Goal: Transaction & Acquisition: Purchase product/service

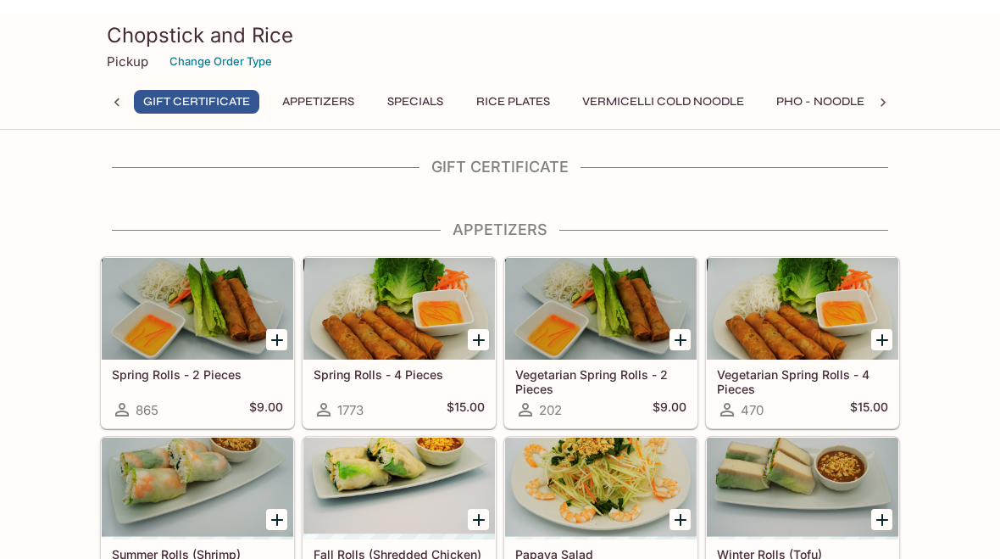
scroll to position [0, 7]
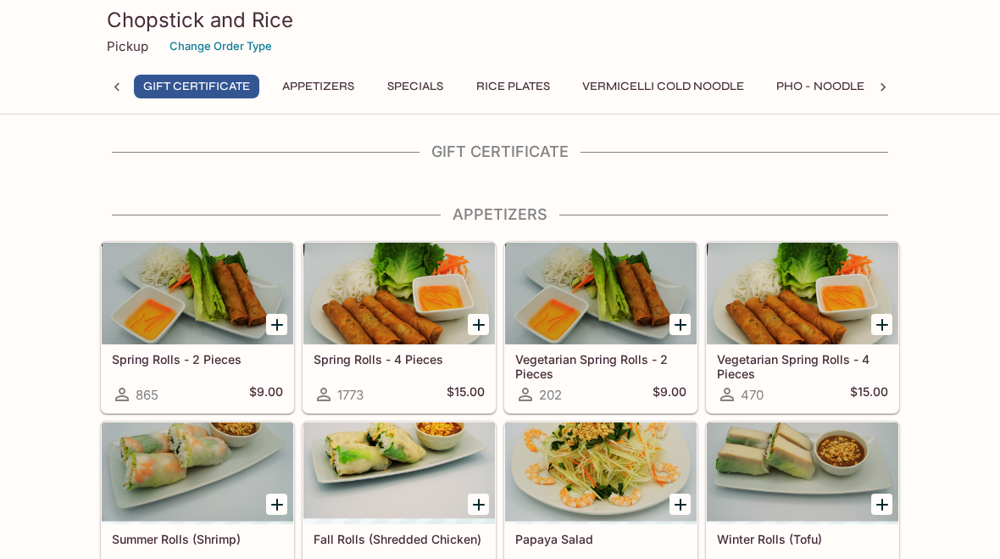
click at [815, 90] on button "Pho - Noodle Soup" at bounding box center [838, 87] width 142 height 24
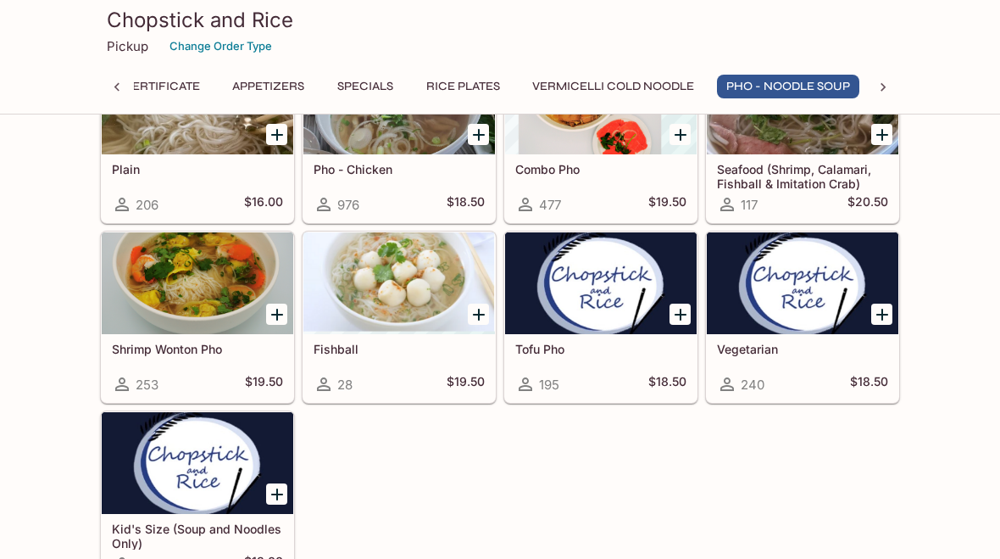
scroll to position [2426, 0]
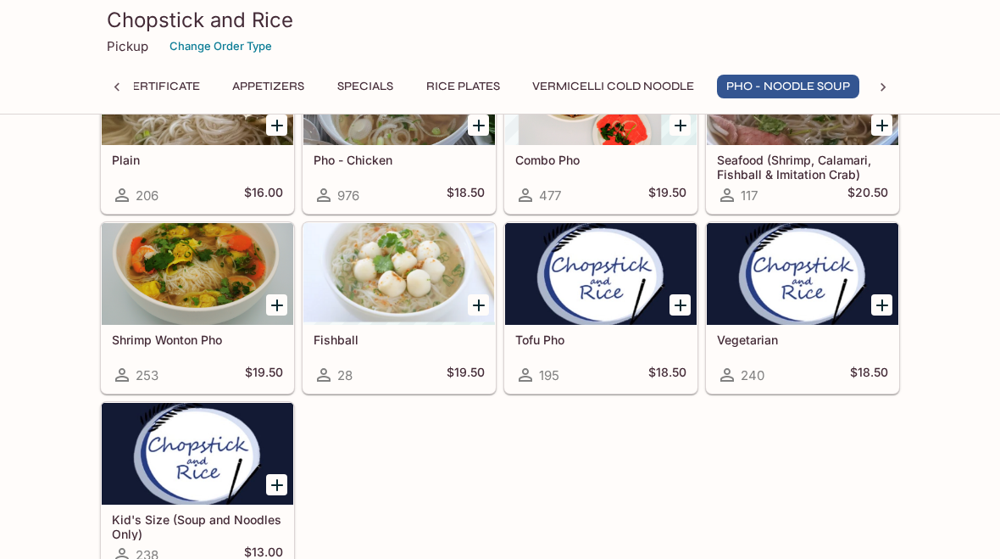
click at [270, 484] on icon "Add Kid's Size (Soup and Noodles Only)" at bounding box center [277, 485] width 20 height 20
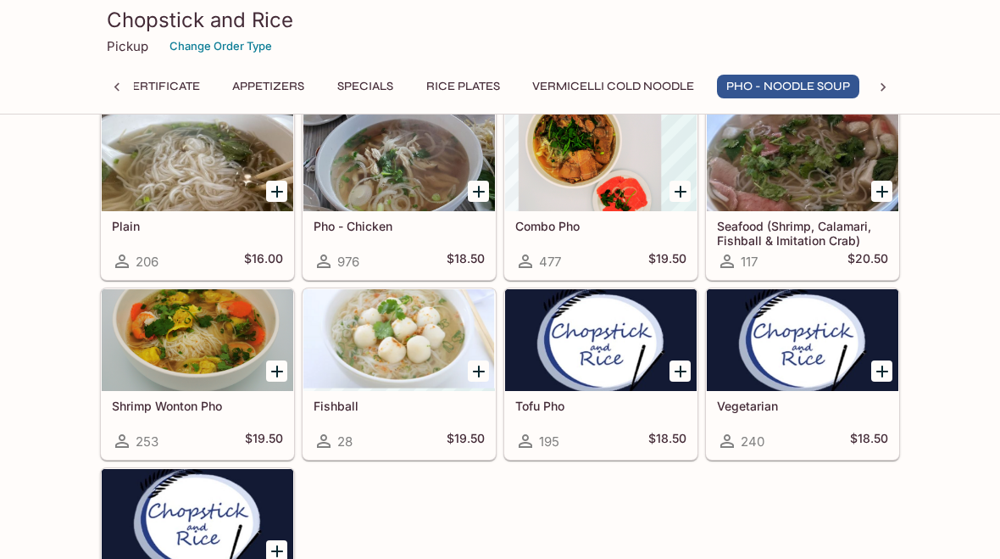
click at [637, 83] on button "Vermicelli Cold Noodle" at bounding box center [613, 87] width 181 height 24
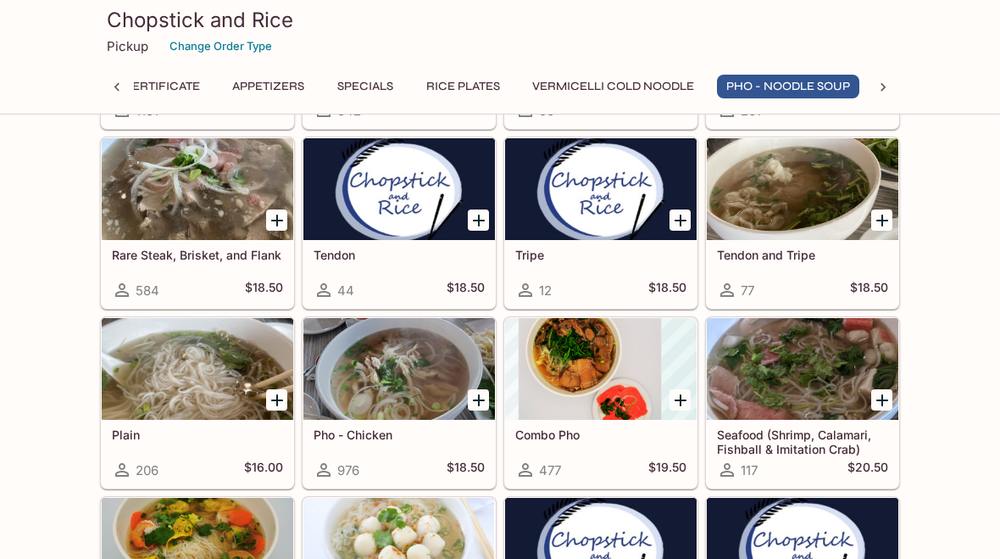
scroll to position [2150, 0]
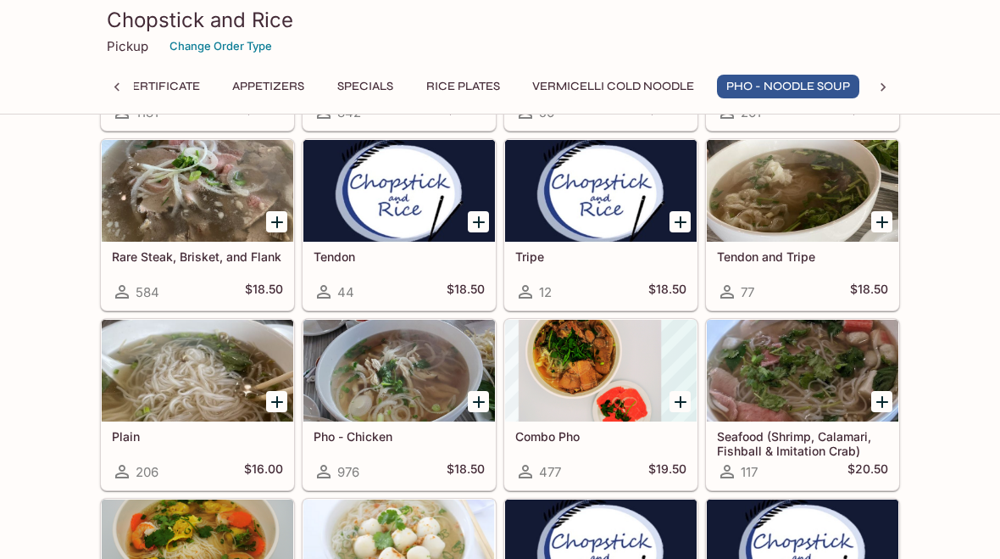
click at [209, 385] on div at bounding box center [198, 371] width 192 height 102
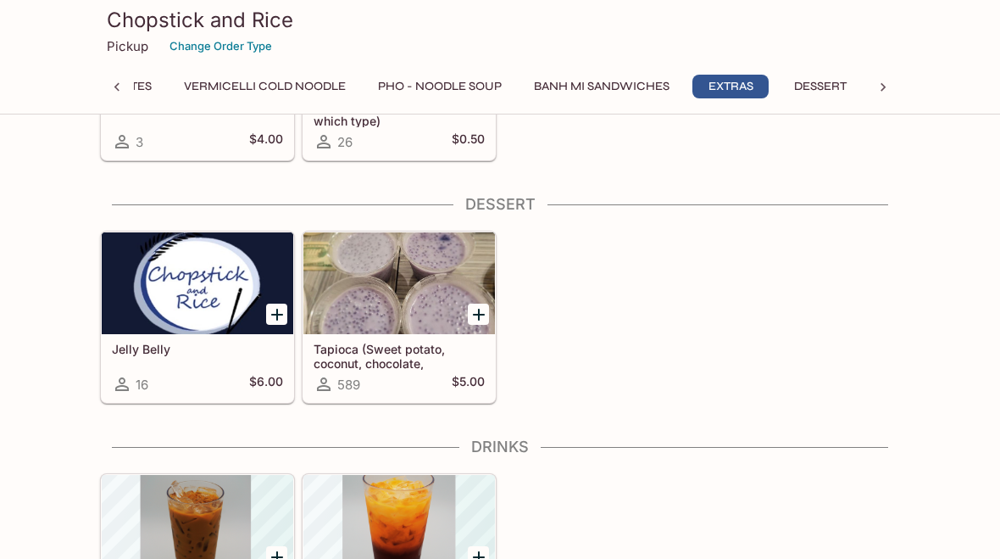
scroll to position [4042, 0]
click at [484, 558] on icon "Add Thai Tea" at bounding box center [479, 557] width 20 height 20
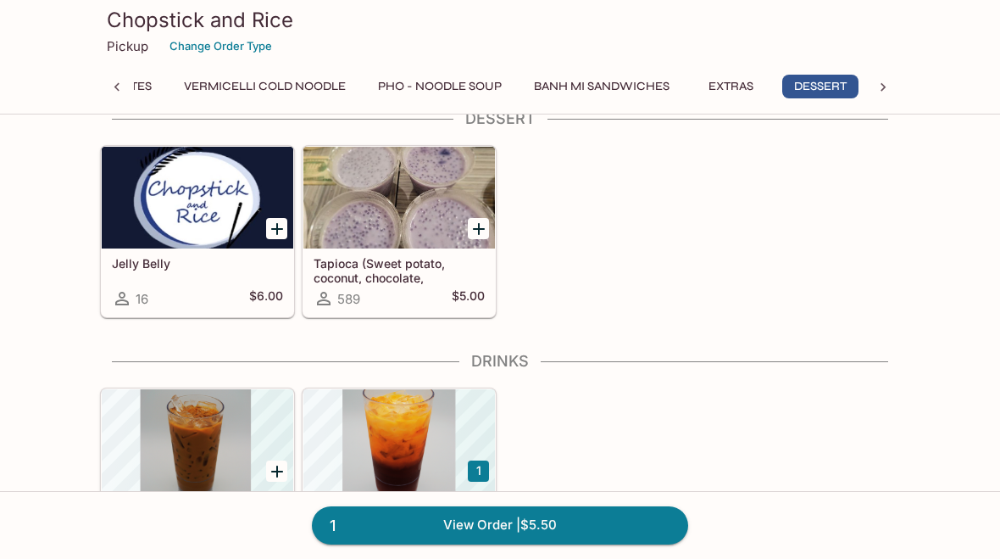
scroll to position [4126, 0]
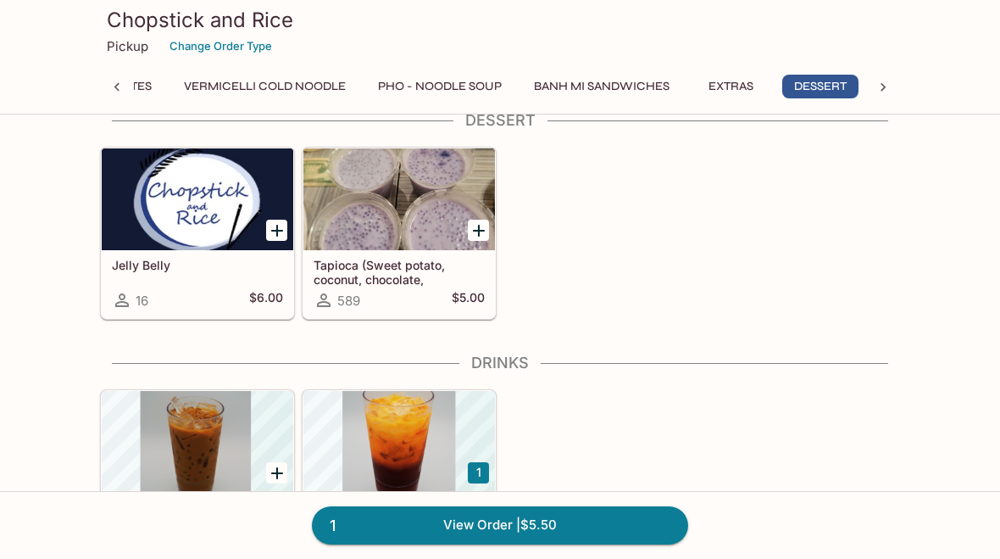
click at [487, 467] on button "1" at bounding box center [478, 472] width 21 height 21
click at [577, 543] on link "2 View Order | $11.00" at bounding box center [500, 524] width 376 height 37
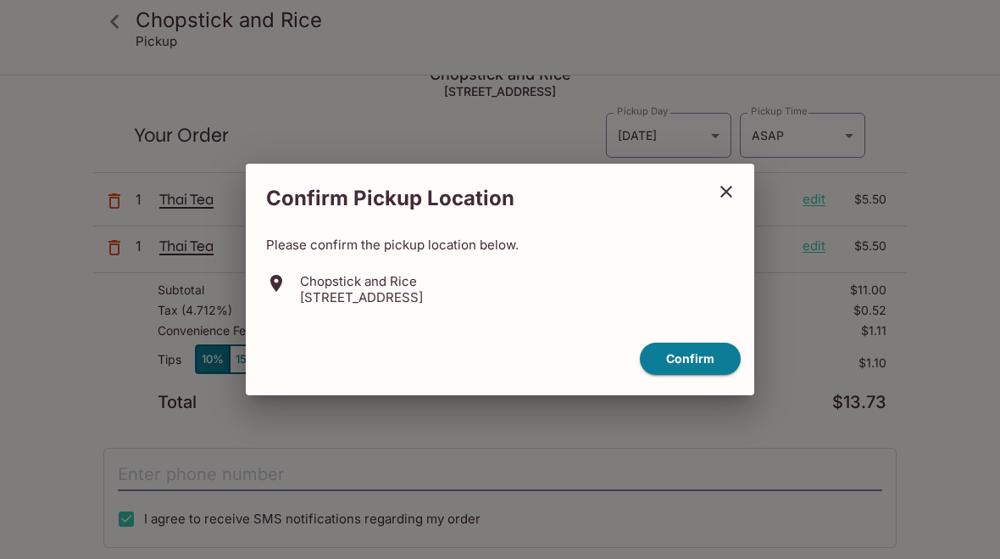
click at [741, 213] on button "close" at bounding box center [726, 191] width 42 height 42
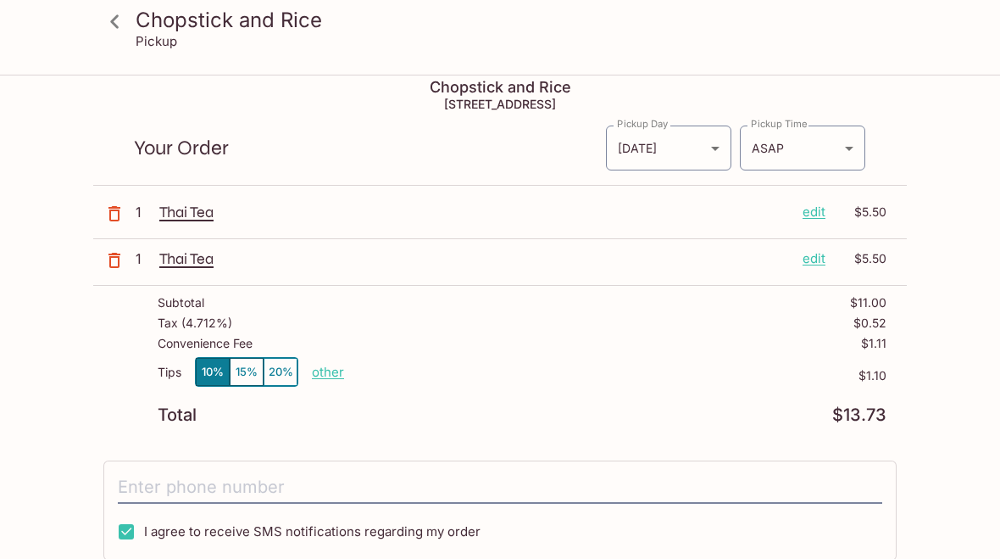
scroll to position [0, 0]
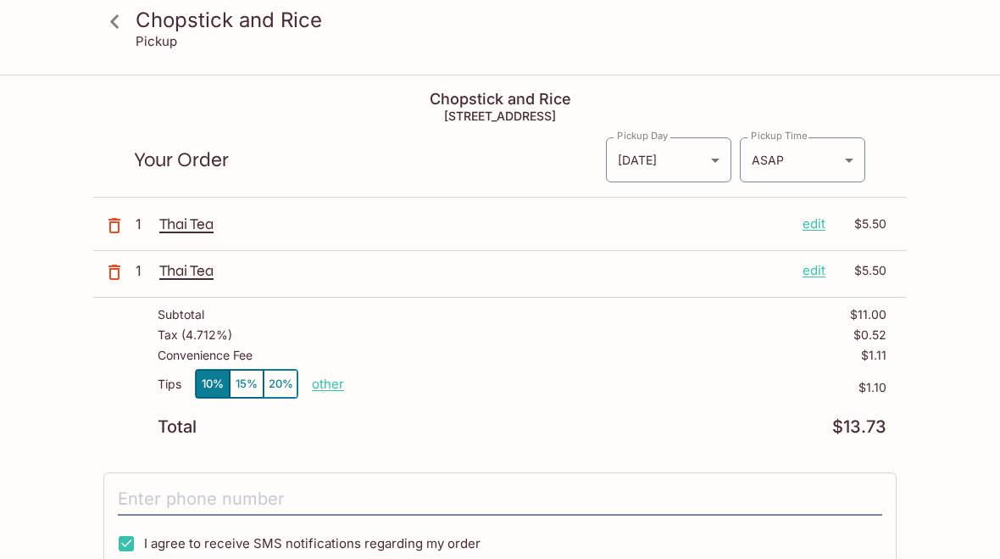
click at [119, 213] on button "button" at bounding box center [114, 225] width 42 height 42
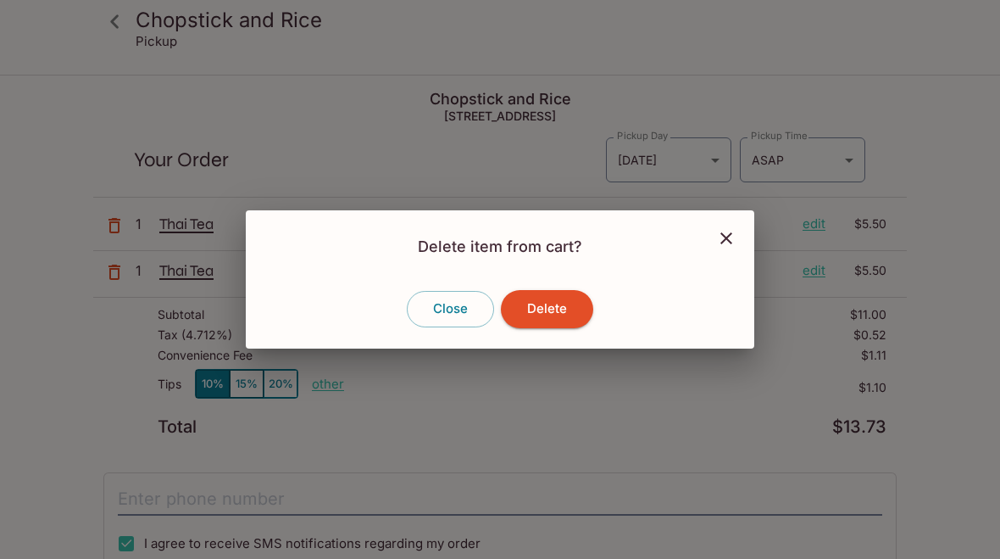
click at [509, 323] on button "Delete" at bounding box center [547, 308] width 92 height 37
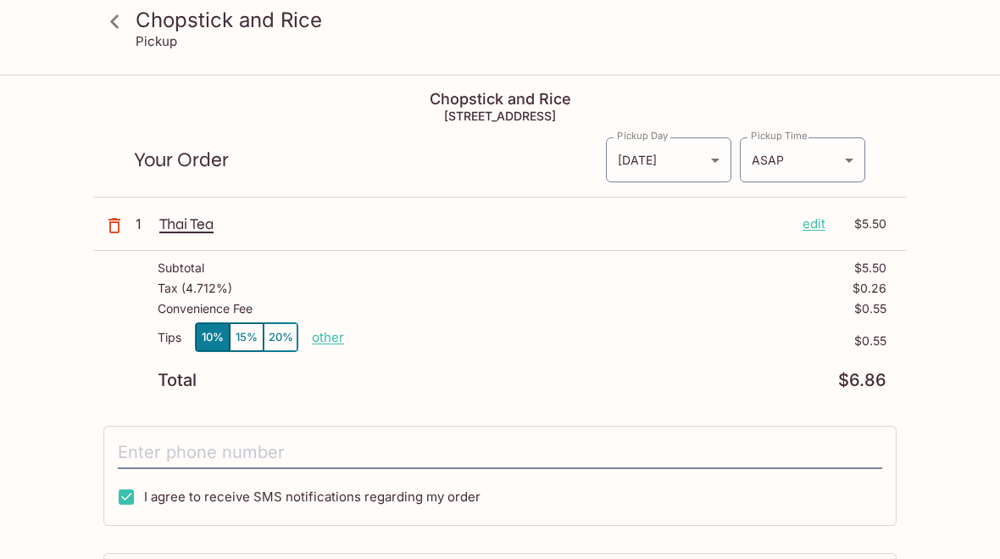
click at [117, 231] on icon "button" at bounding box center [114, 225] width 20 height 20
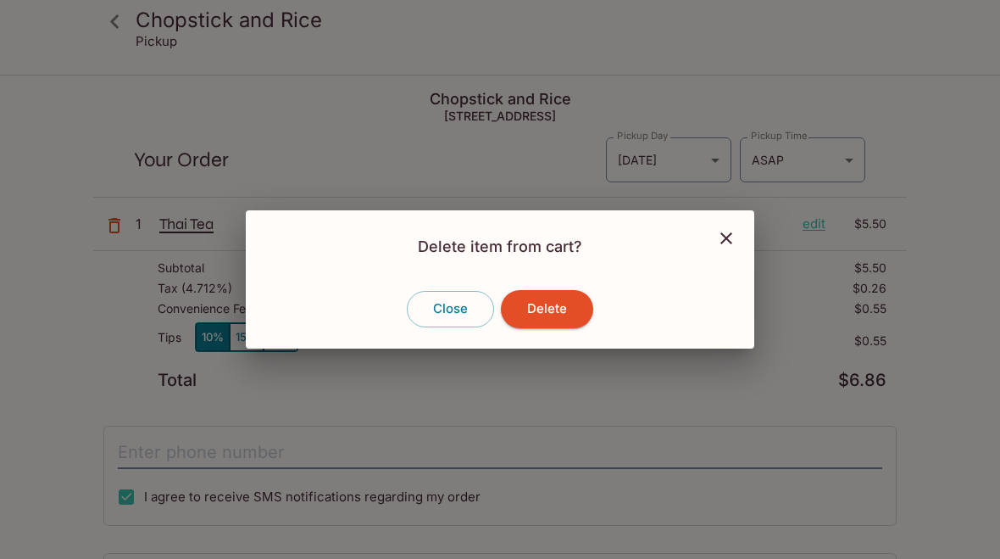
click at [560, 313] on button "Delete" at bounding box center [547, 308] width 92 height 37
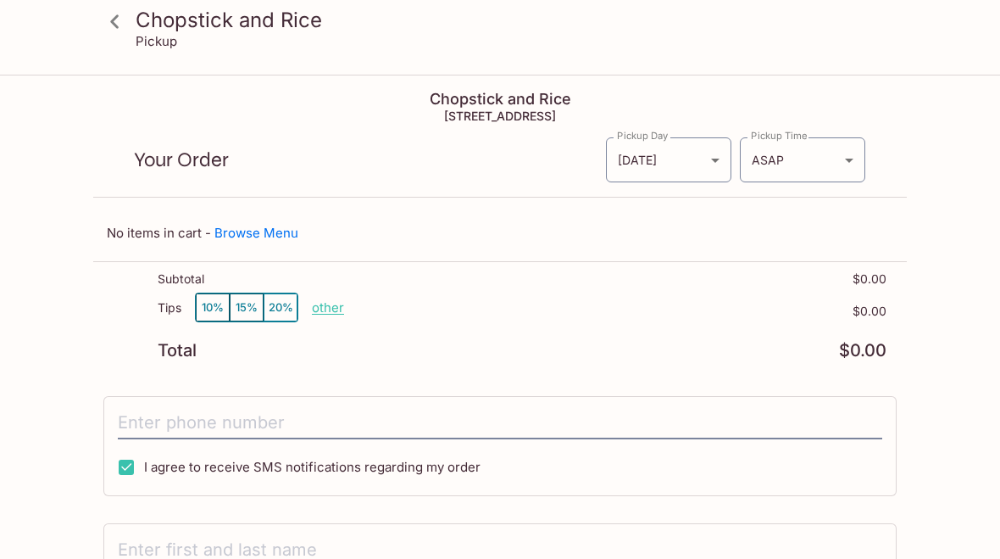
click at [105, 24] on icon at bounding box center [115, 22] width 30 height 30
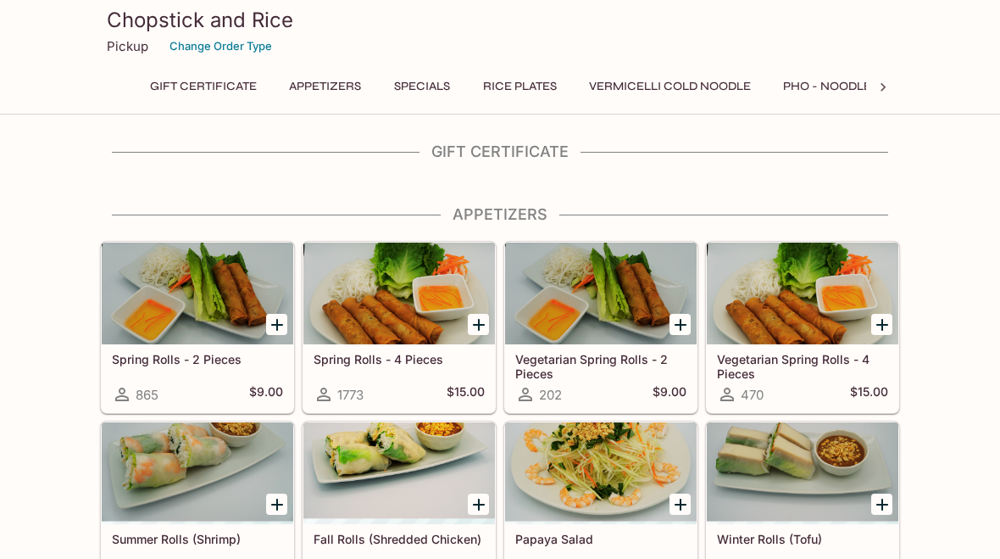
click at [892, 84] on div at bounding box center [883, 87] width 34 height 25
click at [836, 75] on button "Drinks" at bounding box center [828, 87] width 76 height 24
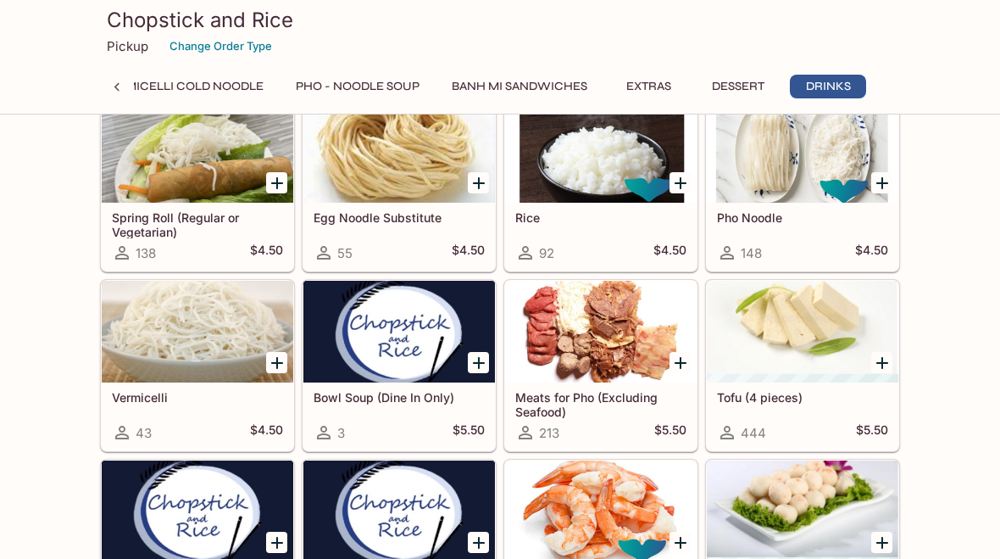
scroll to position [4130, 0]
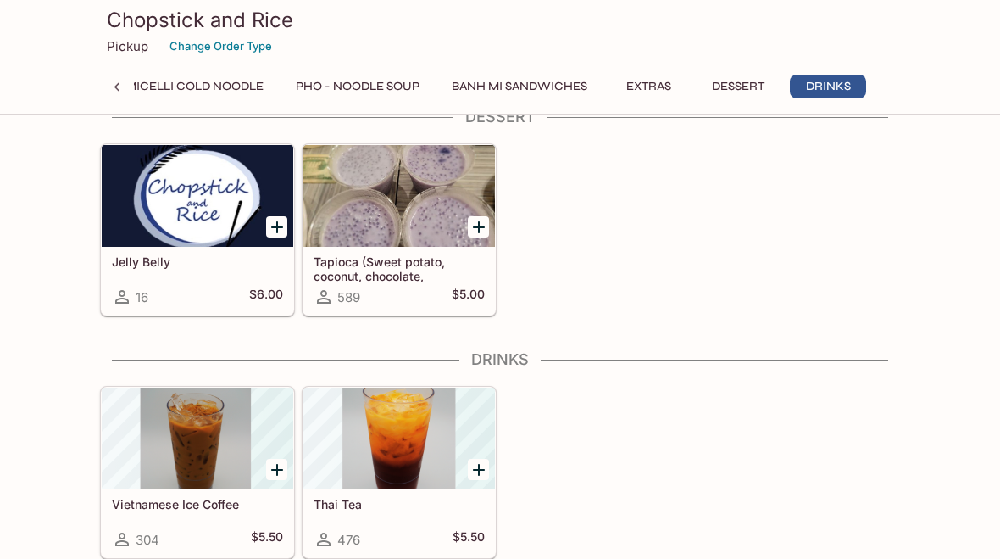
click at [366, 447] on div at bounding box center [399, 438] width 192 height 102
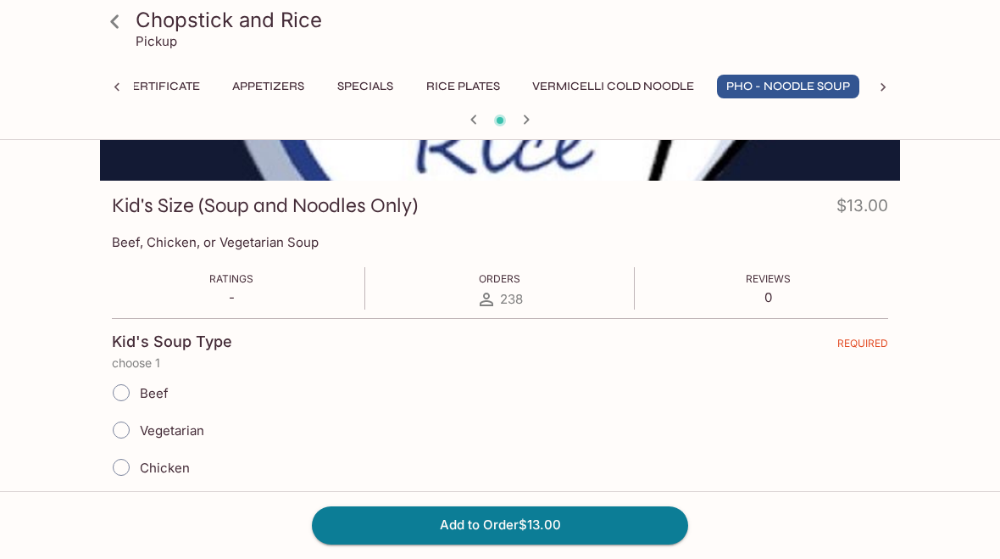
scroll to position [187, 0]
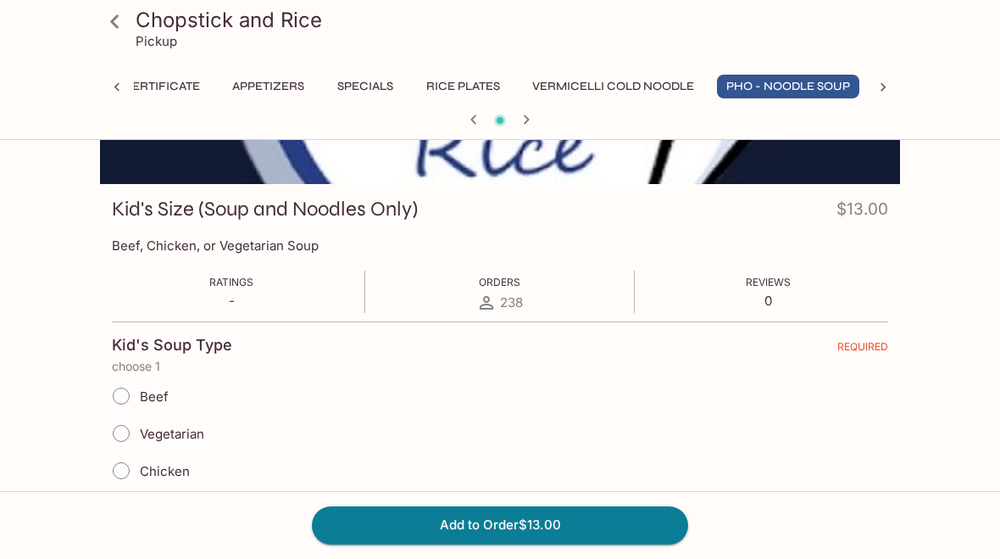
click at [130, 394] on input "Beef" at bounding box center [121, 396] width 36 height 36
radio input "true"
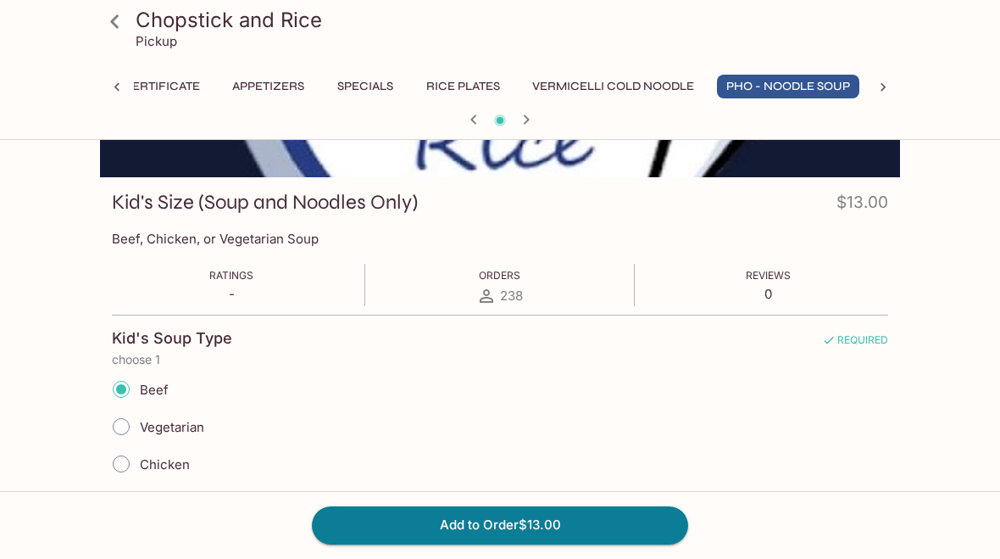
scroll to position [197, 0]
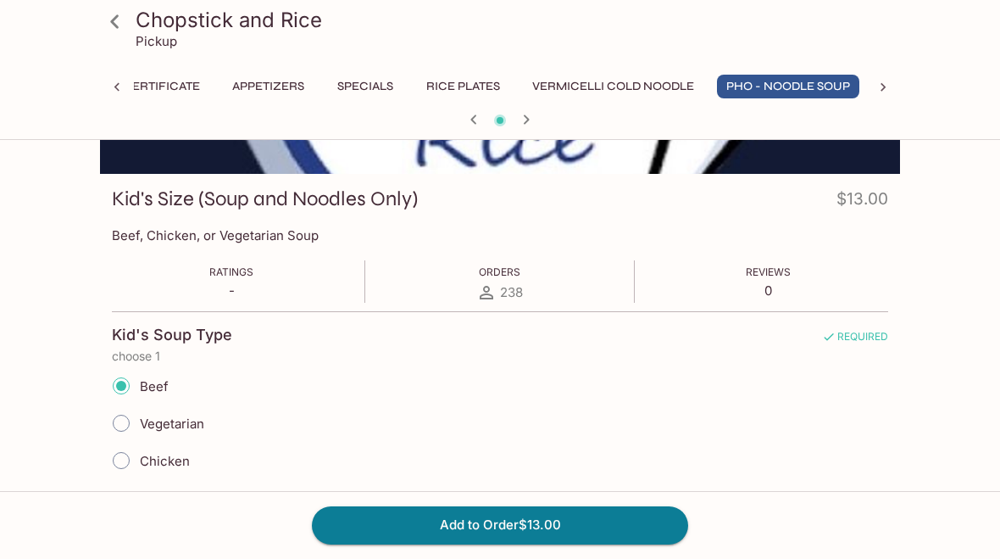
click at [594, 92] on button "Vermicelli Cold Noodle" at bounding box center [613, 87] width 181 height 24
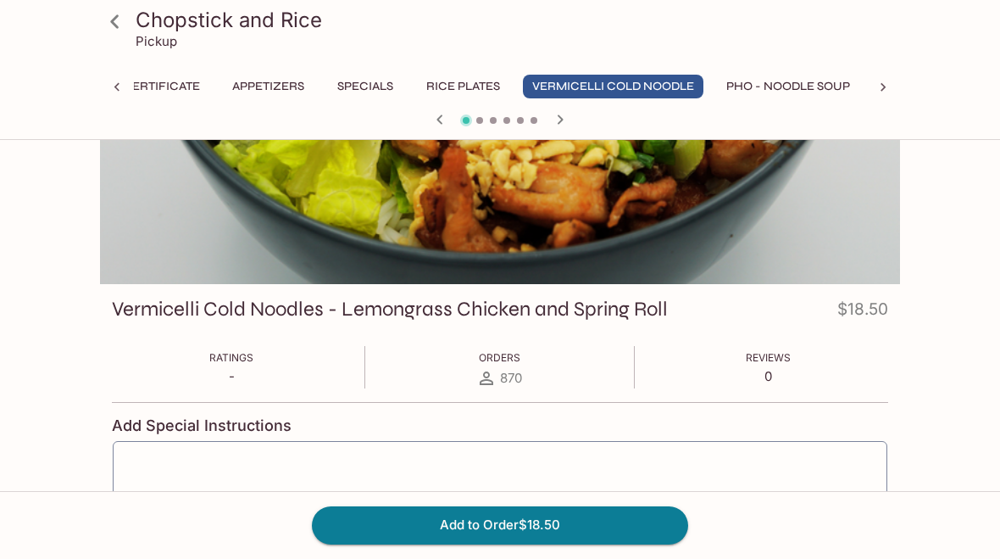
scroll to position [0, 0]
